Goal: Transaction & Acquisition: Purchase product/service

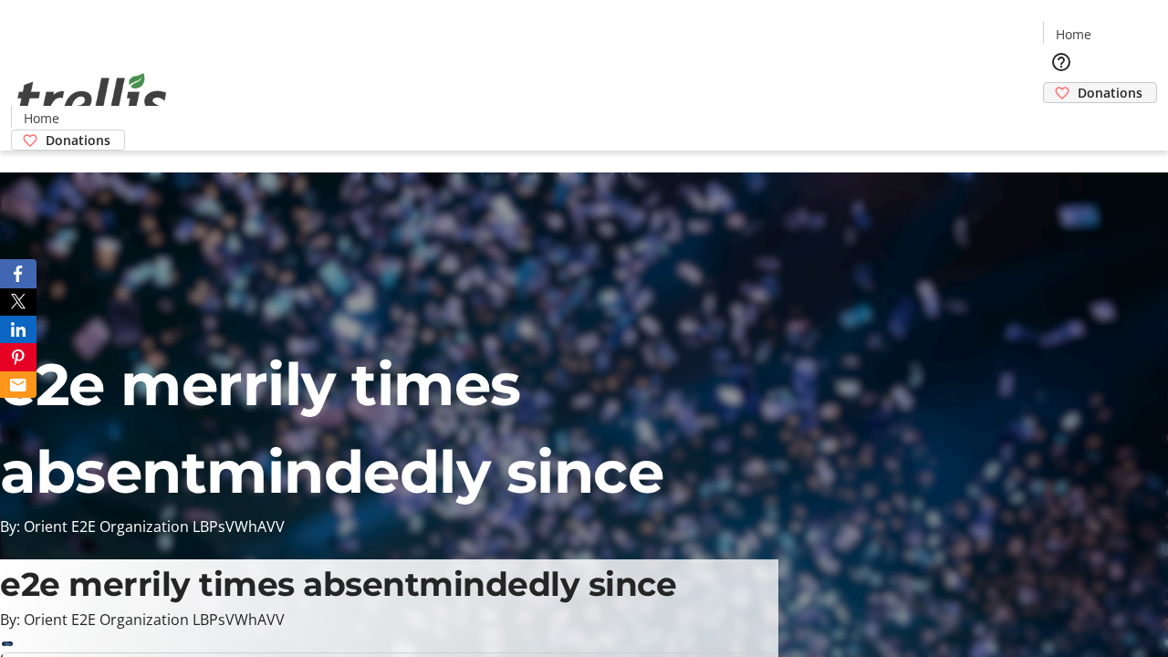
click at [1078, 83] on span "Donations" at bounding box center [1110, 92] width 65 height 19
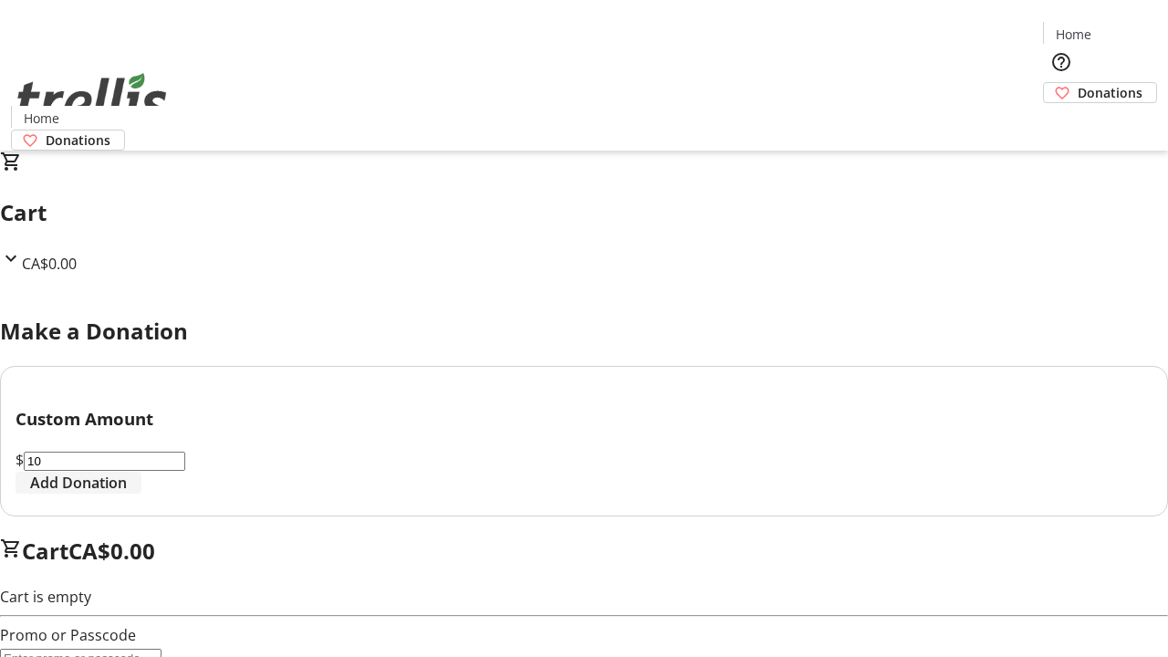
click at [127, 494] on span "Add Donation" at bounding box center [78, 483] width 97 height 22
